Goal: Task Accomplishment & Management: Manage account settings

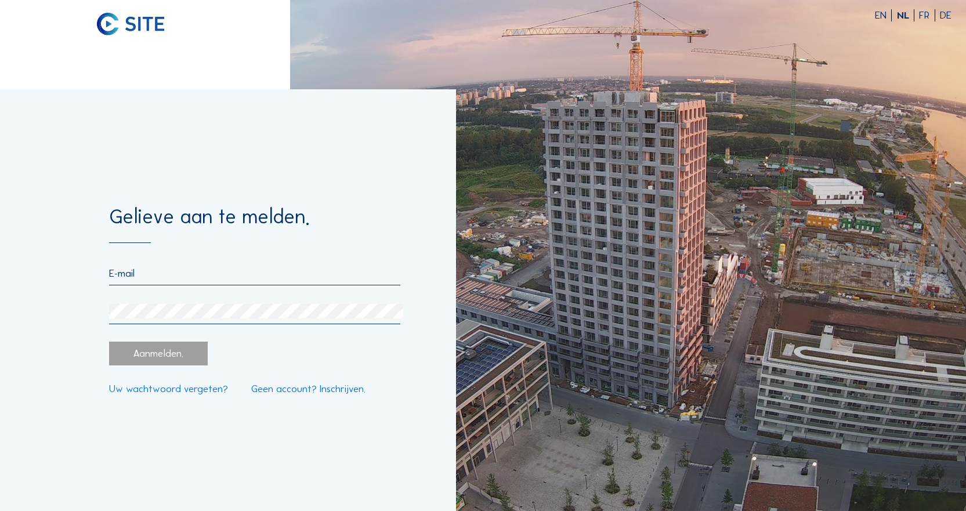
type input "[EMAIL_ADDRESS][DOMAIN_NAME]"
click at [134, 350] on div "Aanmelden." at bounding box center [158, 354] width 99 height 24
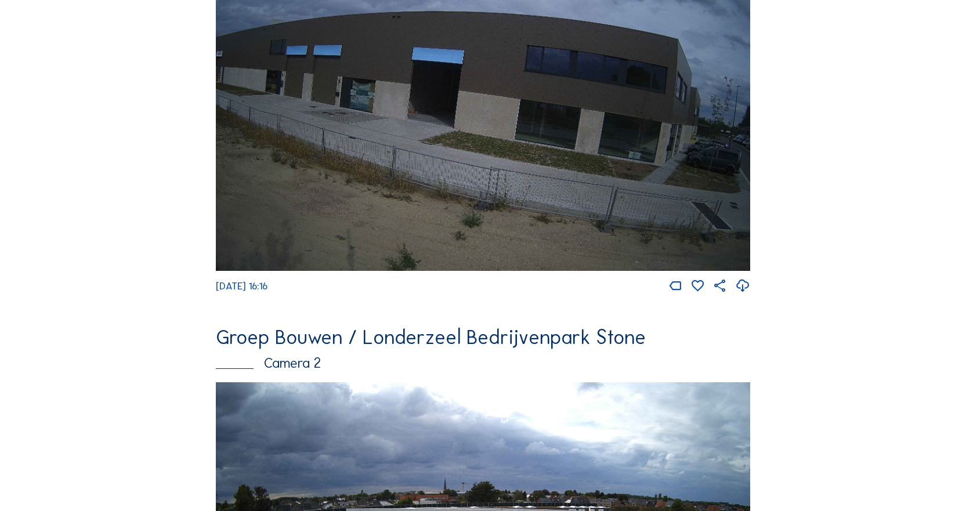
scroll to position [406, 0]
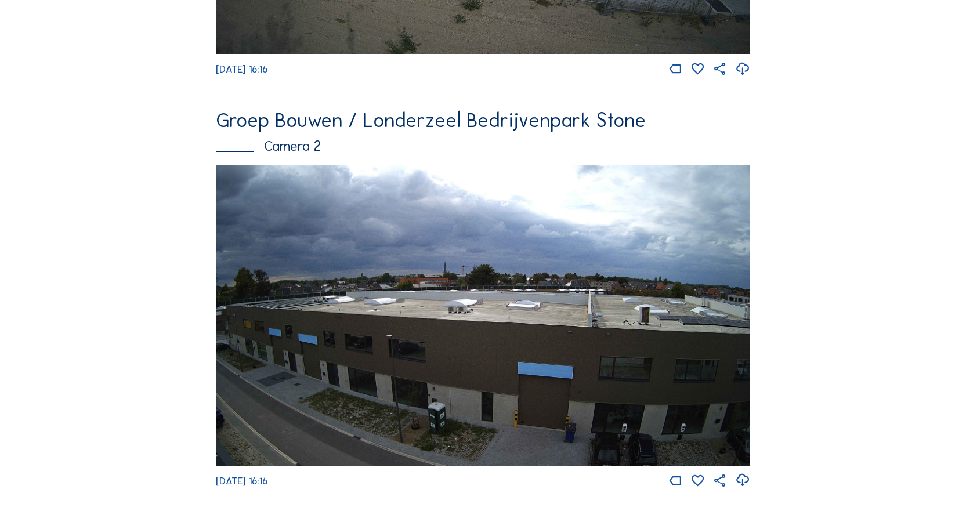
click at [425, 333] on img at bounding box center [483, 315] width 534 height 300
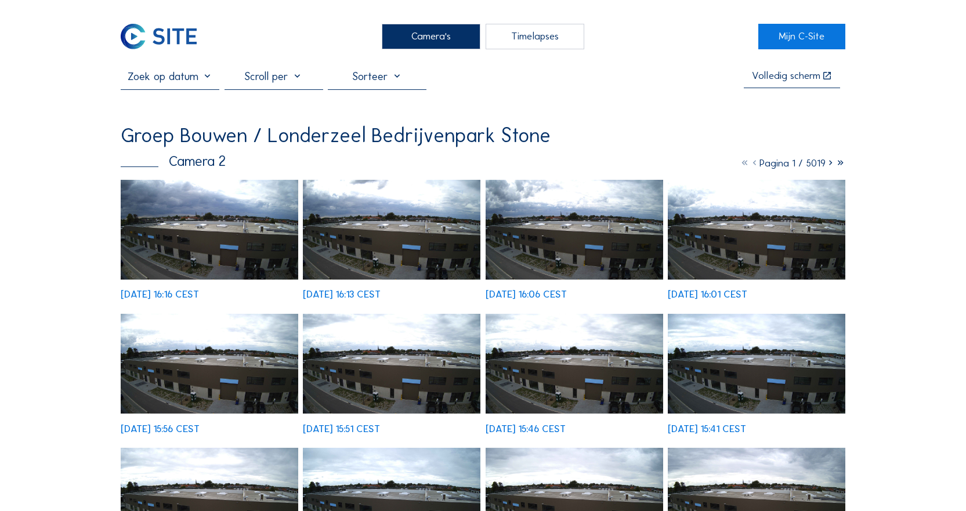
click at [179, 251] on img at bounding box center [209, 230] width 177 height 100
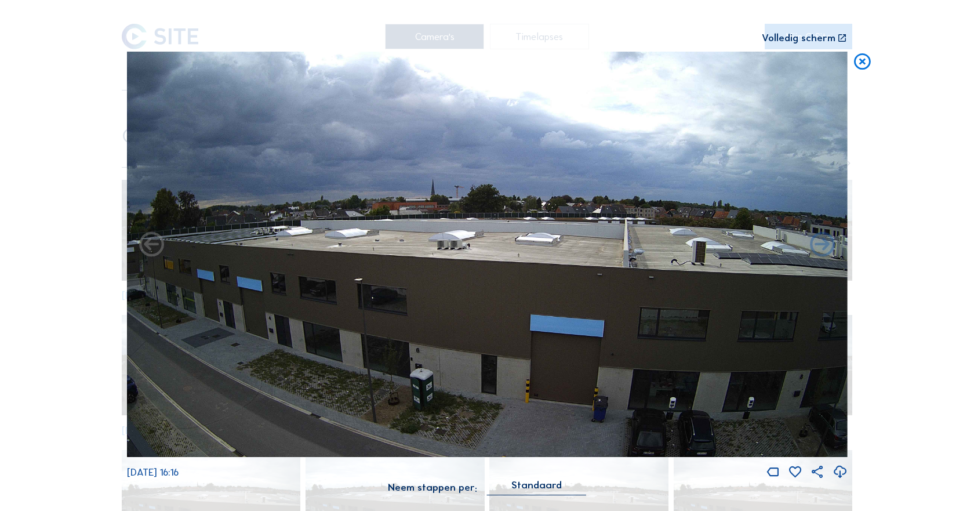
click at [897, 223] on div "Scroll om door de tijd te reizen | Druk op de 'Alt'-knop + scroll om te Zoomen …" at bounding box center [487, 255] width 974 height 511
click at [865, 64] on icon at bounding box center [863, 62] width 20 height 20
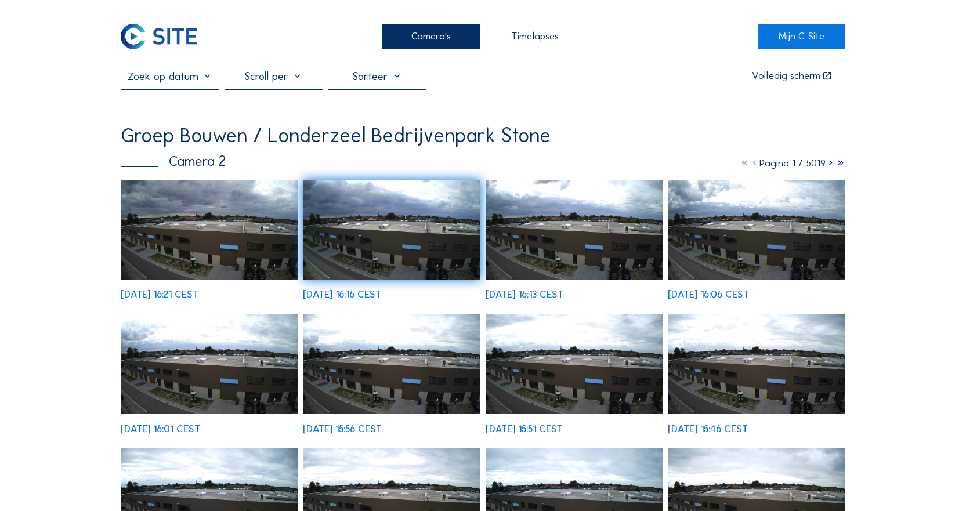
click at [401, 39] on div "Camera's" at bounding box center [431, 37] width 99 height 26
